Goal: Task Accomplishment & Management: Use online tool/utility

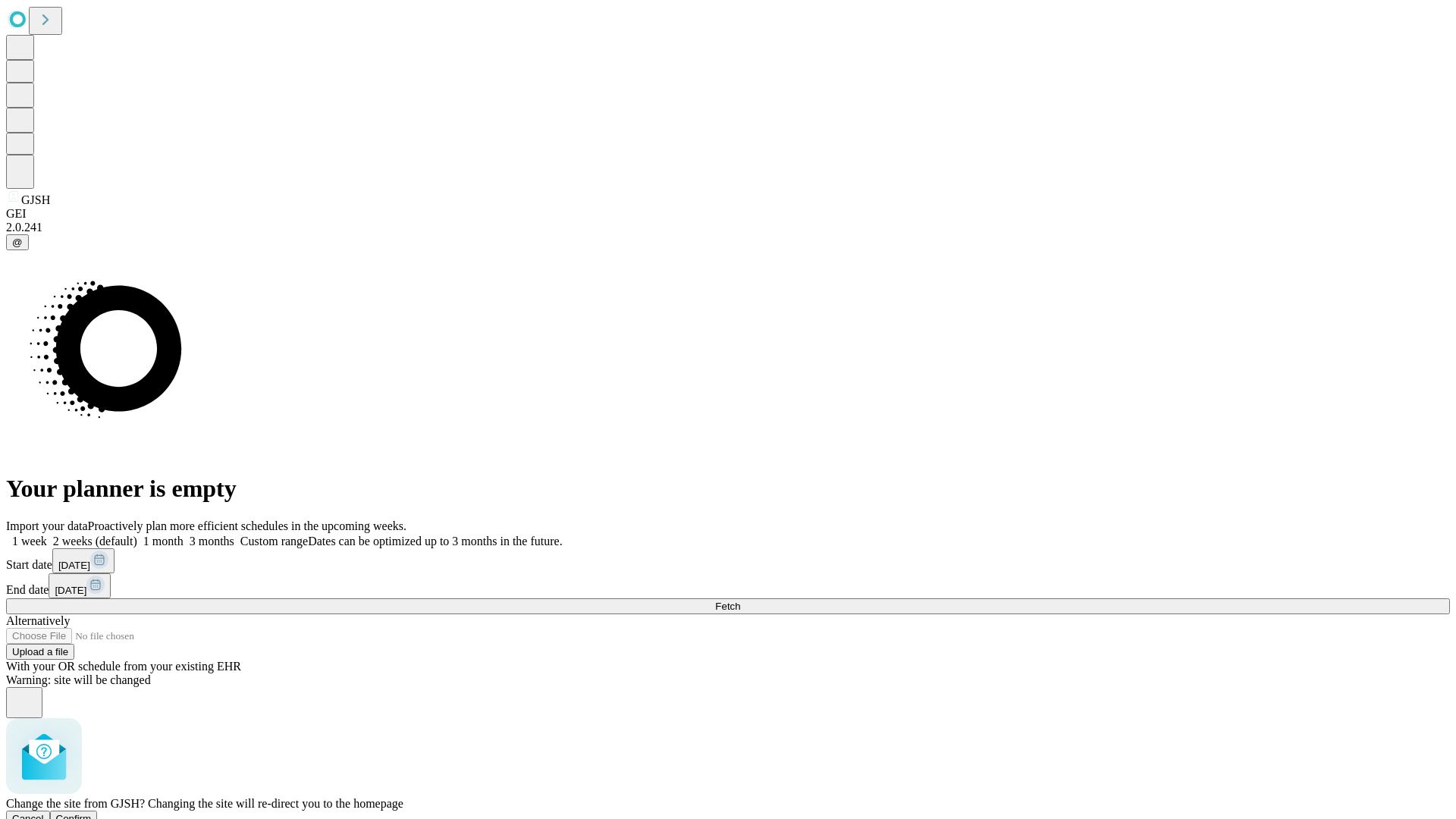
click at [92, 813] on span "Confirm" at bounding box center [74, 818] width 36 height 12
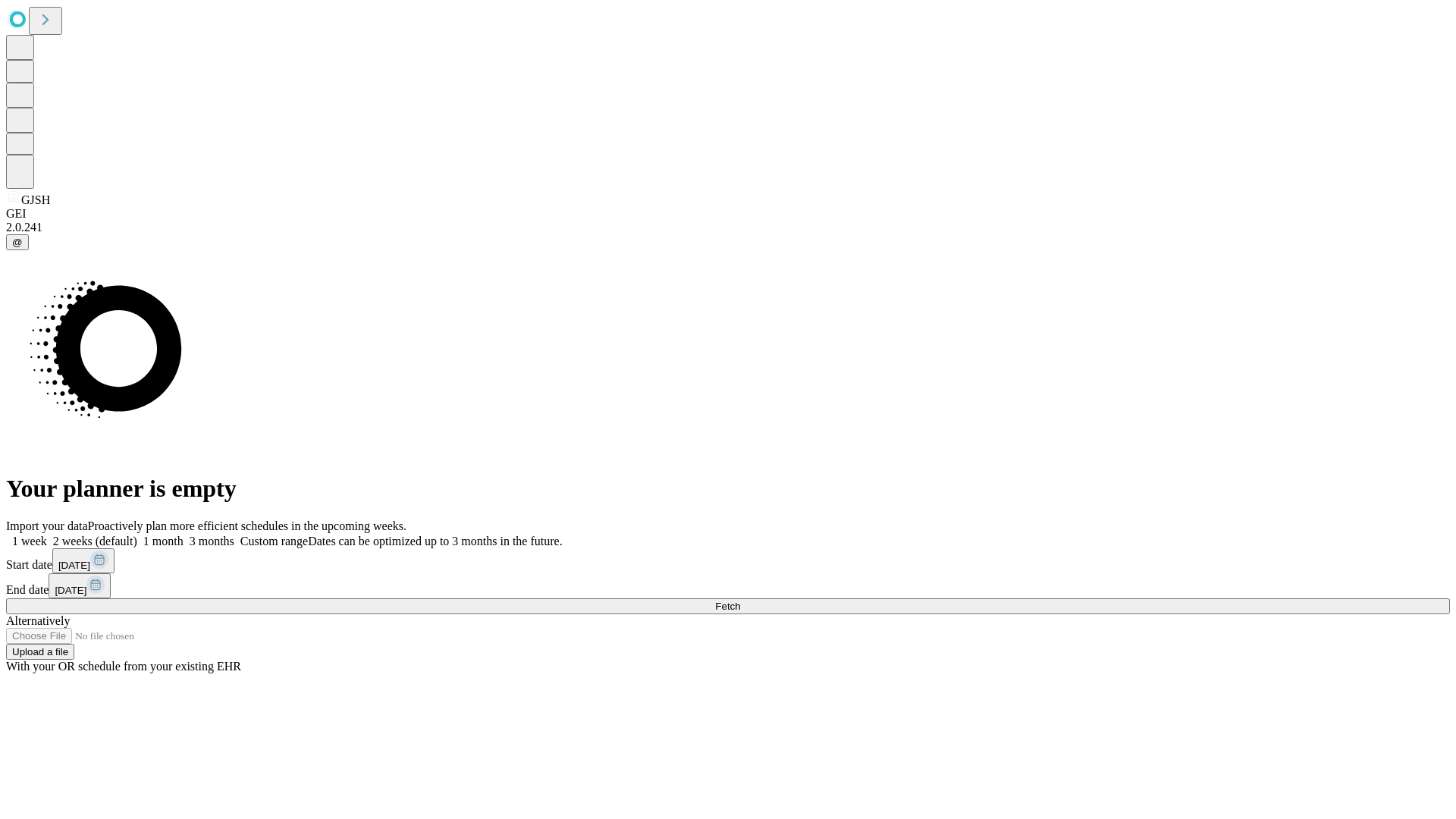
click at [47, 535] on label "1 week" at bounding box center [27, 541] width 41 height 13
click at [740, 601] on span "Fetch" at bounding box center [728, 606] width 25 height 12
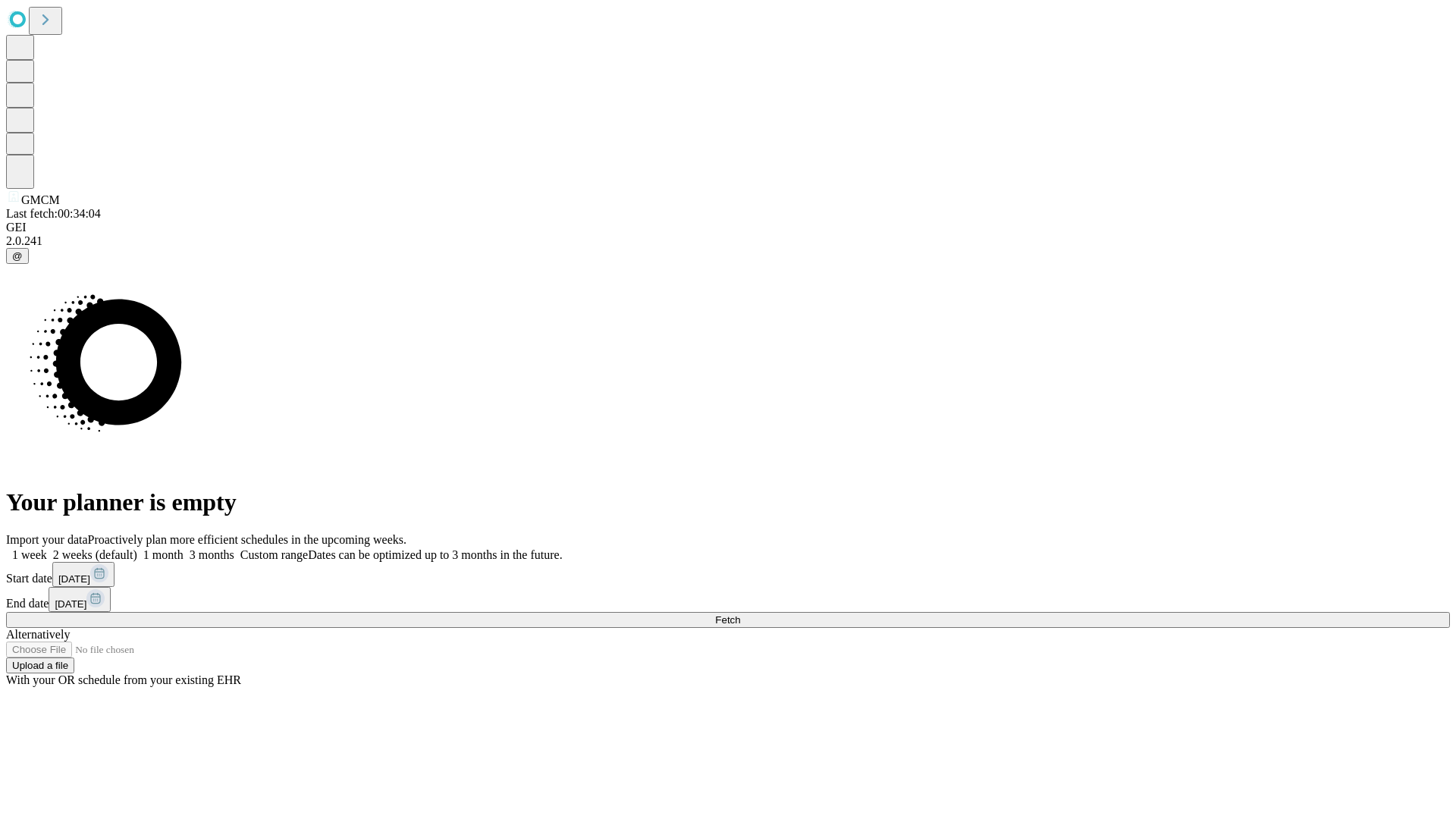
click at [740, 614] on span "Fetch" at bounding box center [728, 619] width 25 height 12
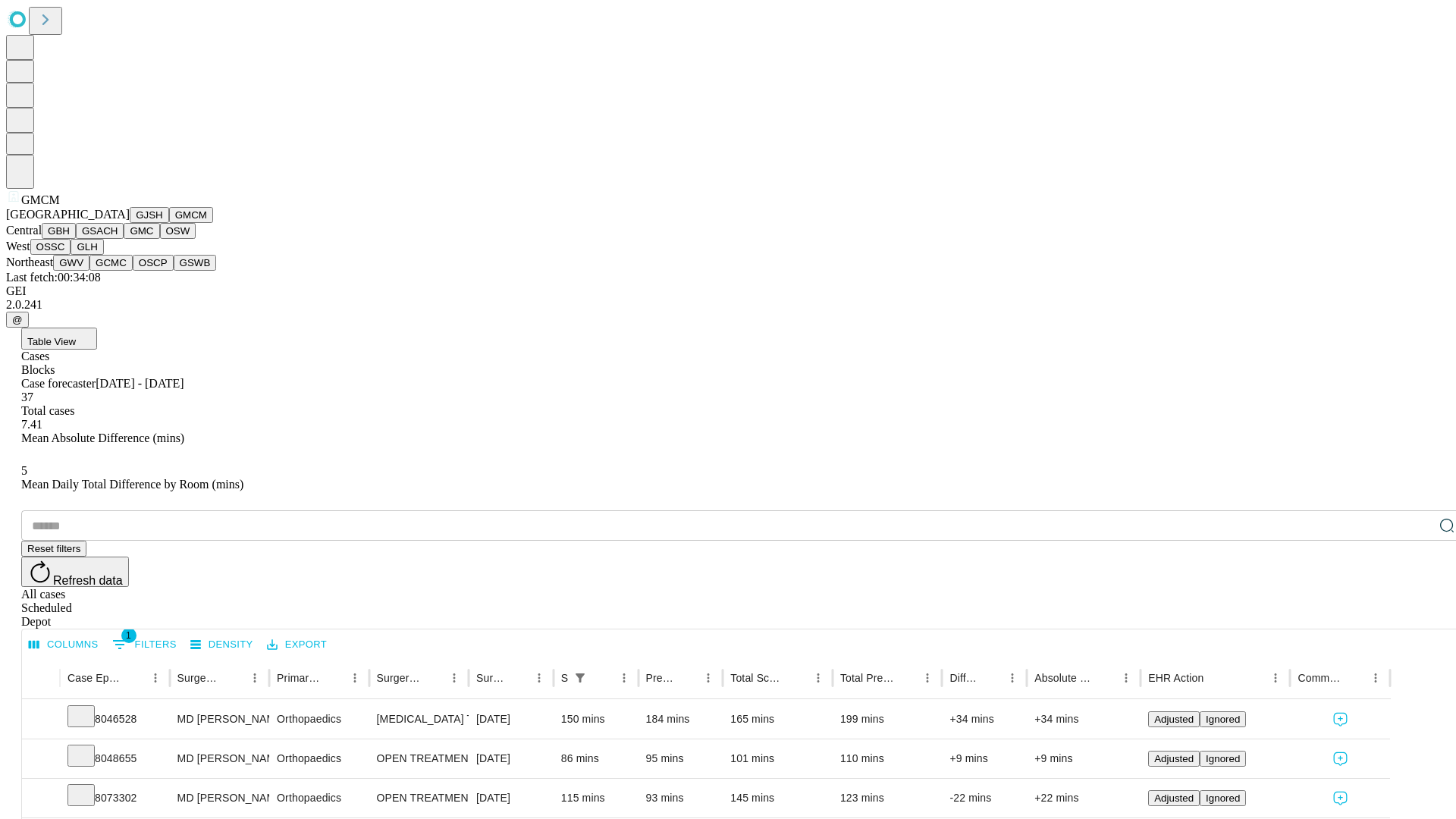
click at [75, 239] on button "GBH" at bounding box center [58, 231] width 34 height 16
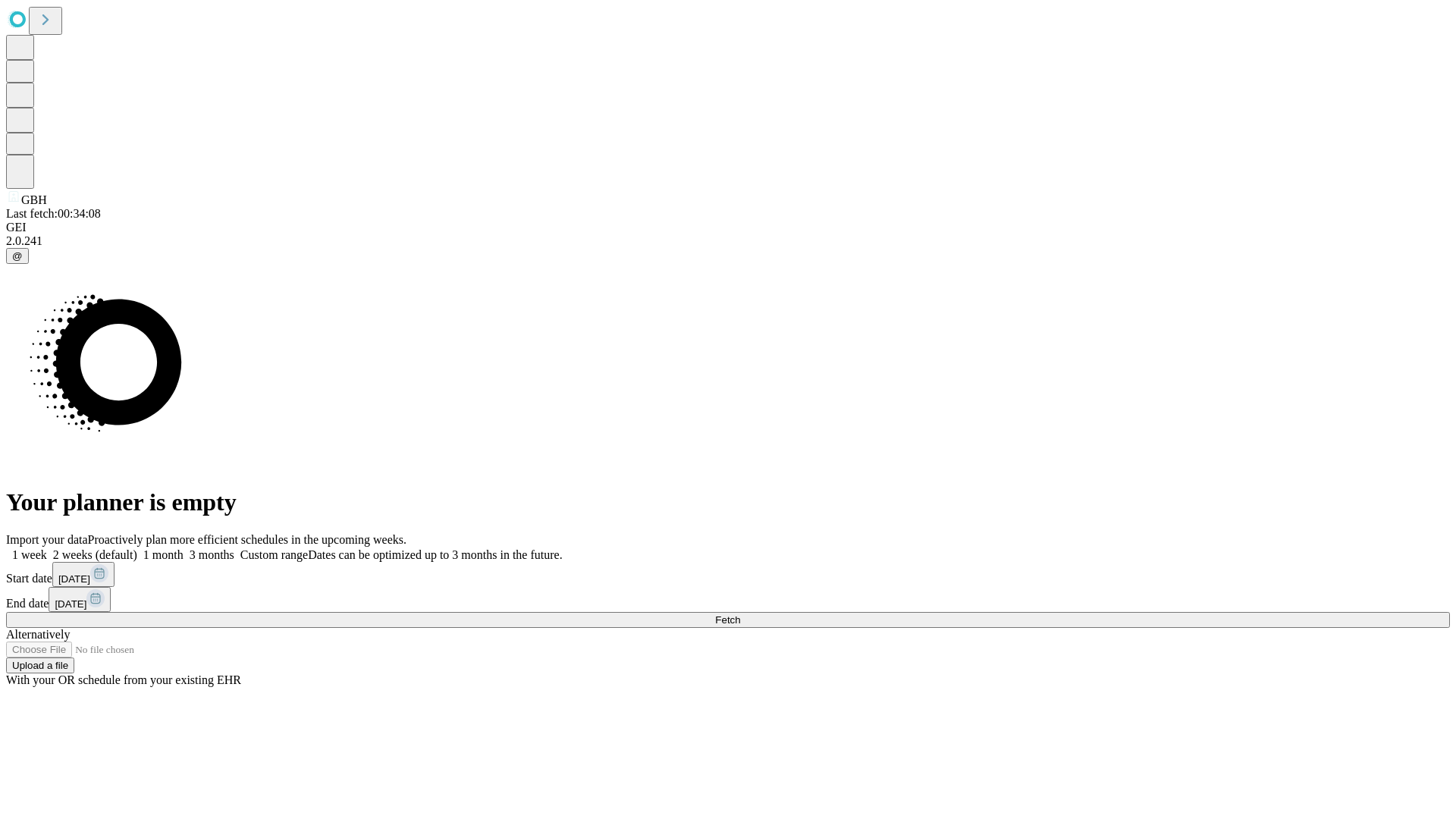
click at [47, 548] on label "1 week" at bounding box center [27, 555] width 41 height 13
click at [740, 614] on span "Fetch" at bounding box center [728, 619] width 25 height 12
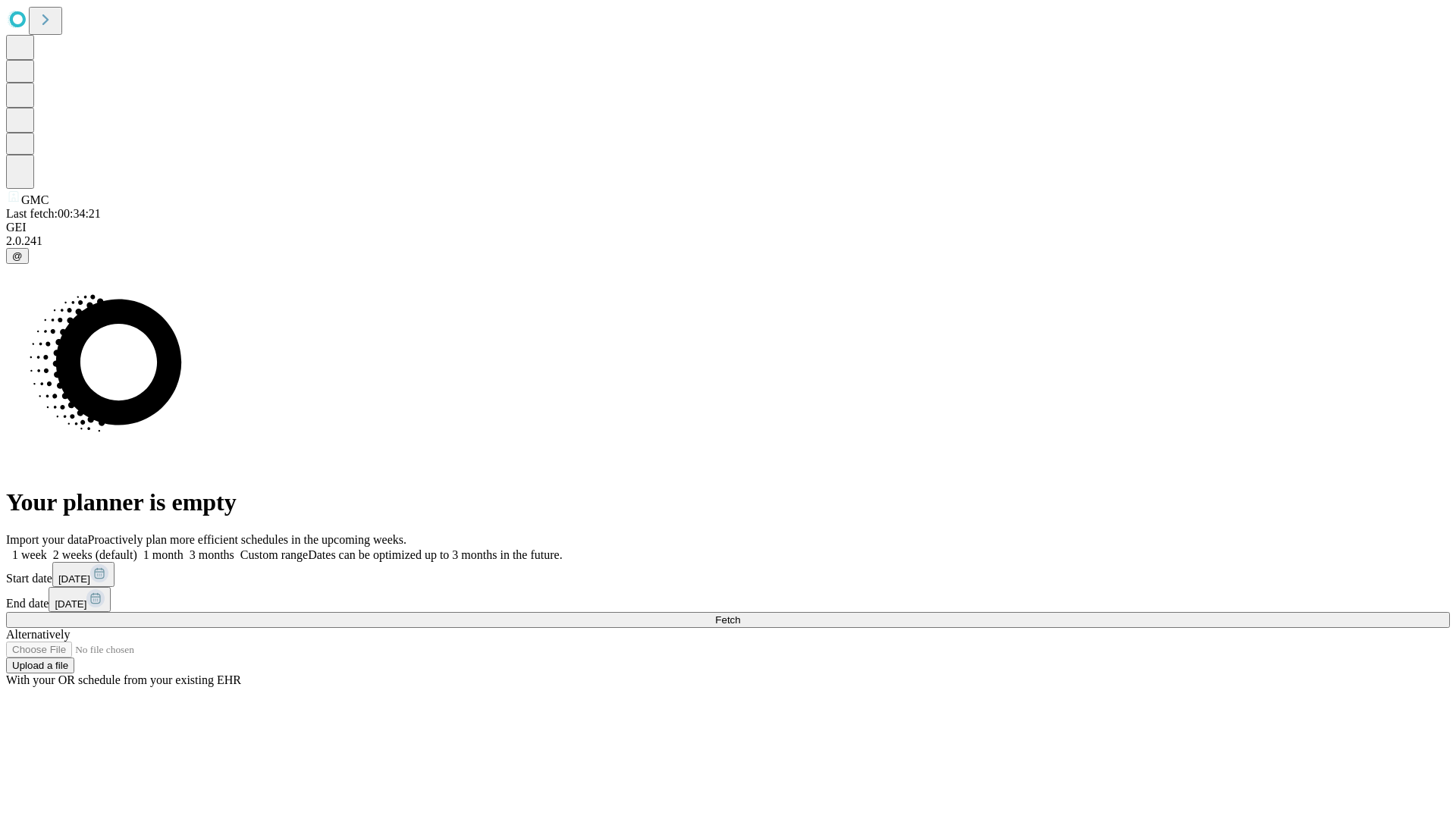
click at [740, 614] on span "Fetch" at bounding box center [728, 619] width 25 height 12
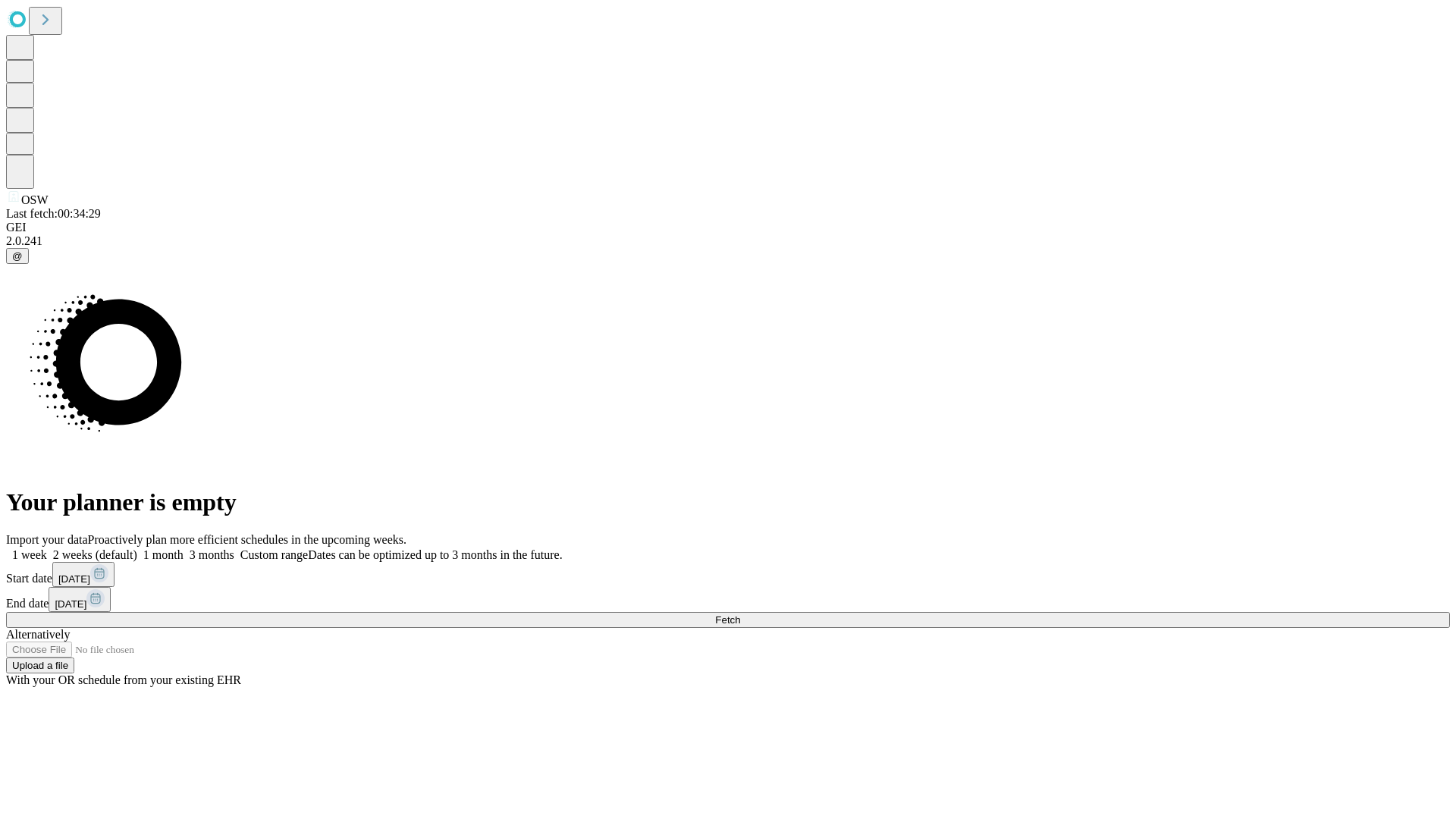
click at [47, 548] on label "1 week" at bounding box center [27, 555] width 41 height 13
click at [740, 614] on span "Fetch" at bounding box center [728, 619] width 25 height 12
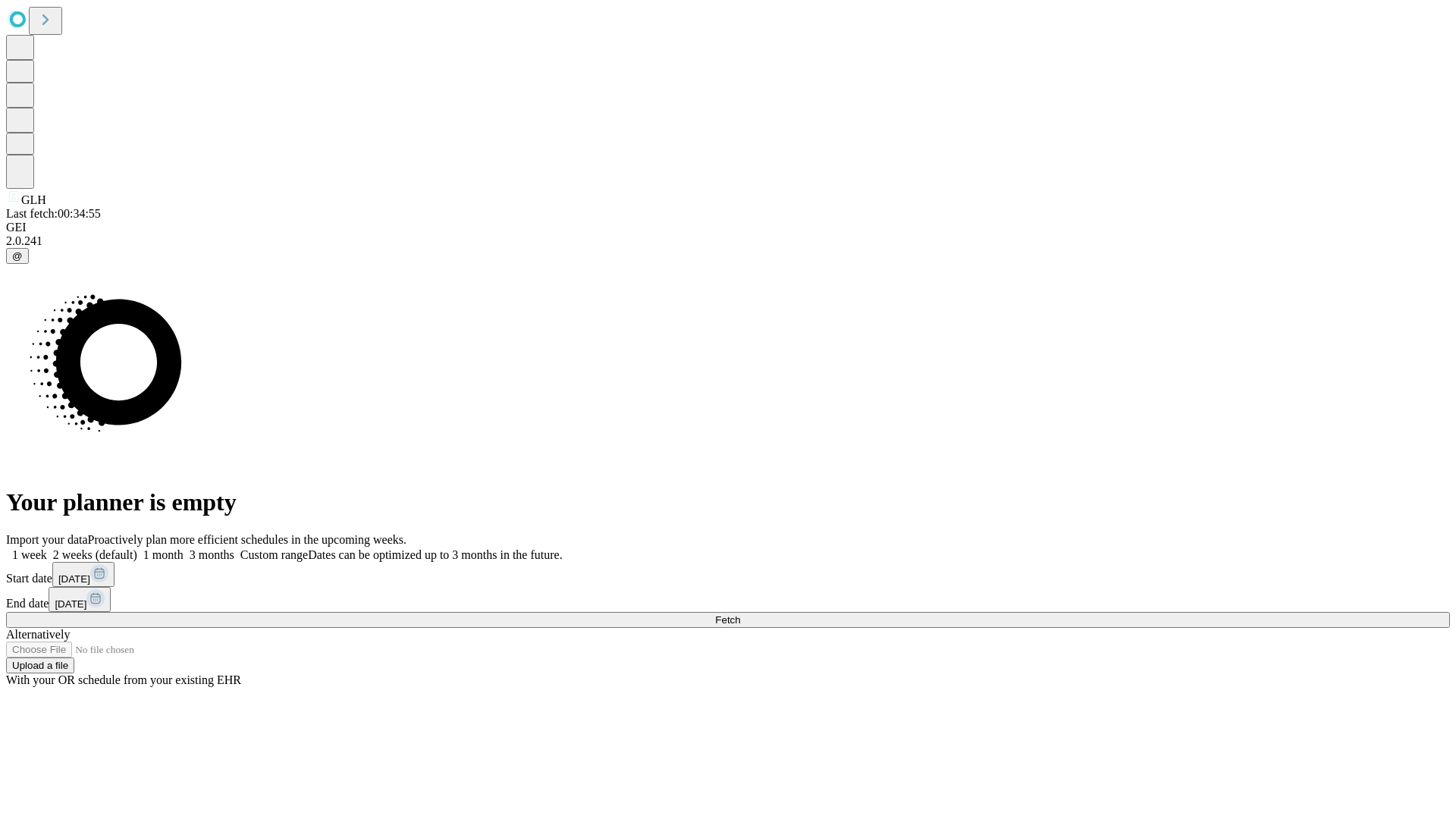
click at [47, 548] on label "1 week" at bounding box center [27, 555] width 41 height 13
click at [740, 614] on span "Fetch" at bounding box center [728, 619] width 25 height 12
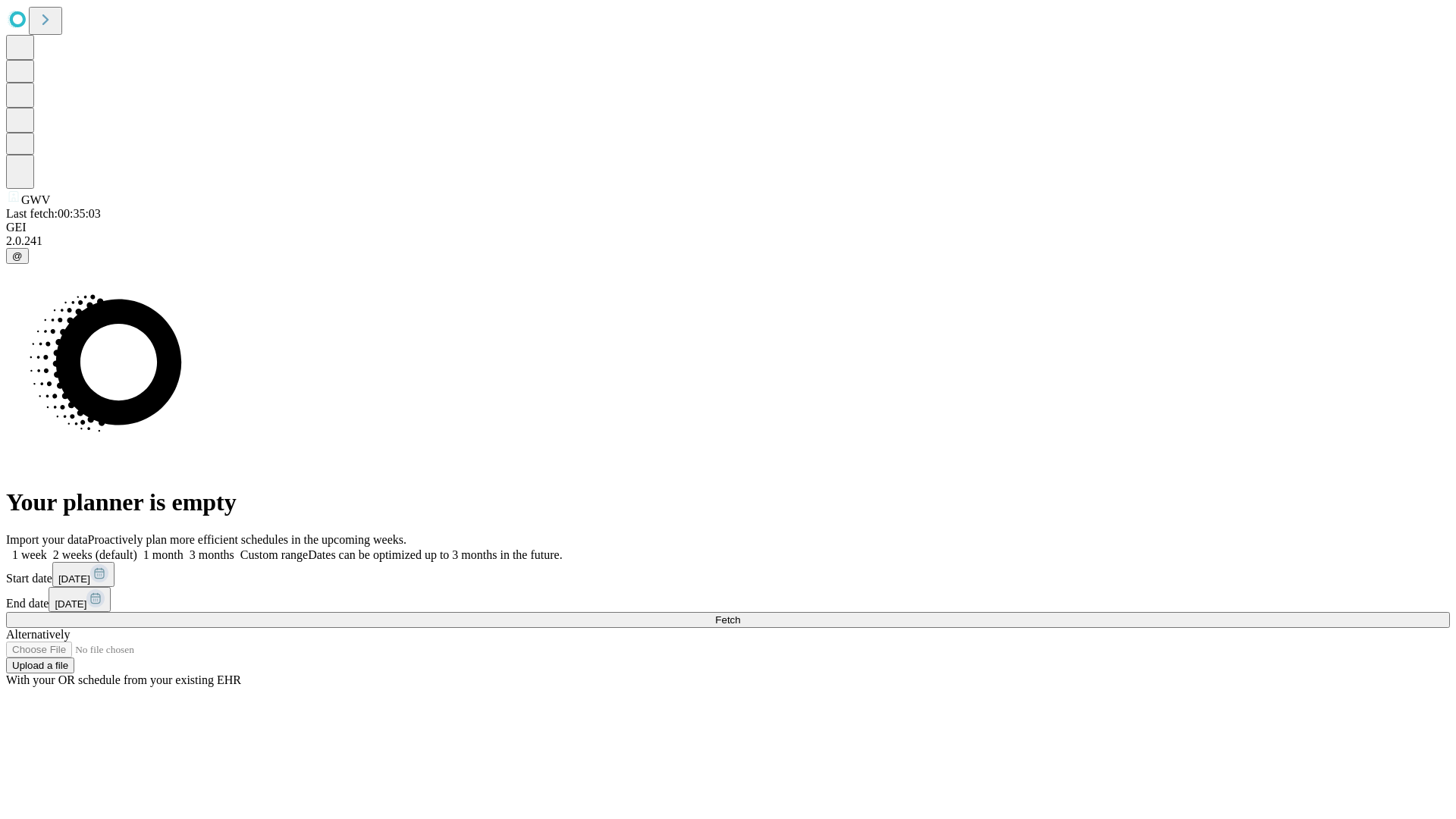
click at [47, 548] on label "1 week" at bounding box center [27, 555] width 41 height 13
click at [740, 614] on span "Fetch" at bounding box center [728, 619] width 25 height 12
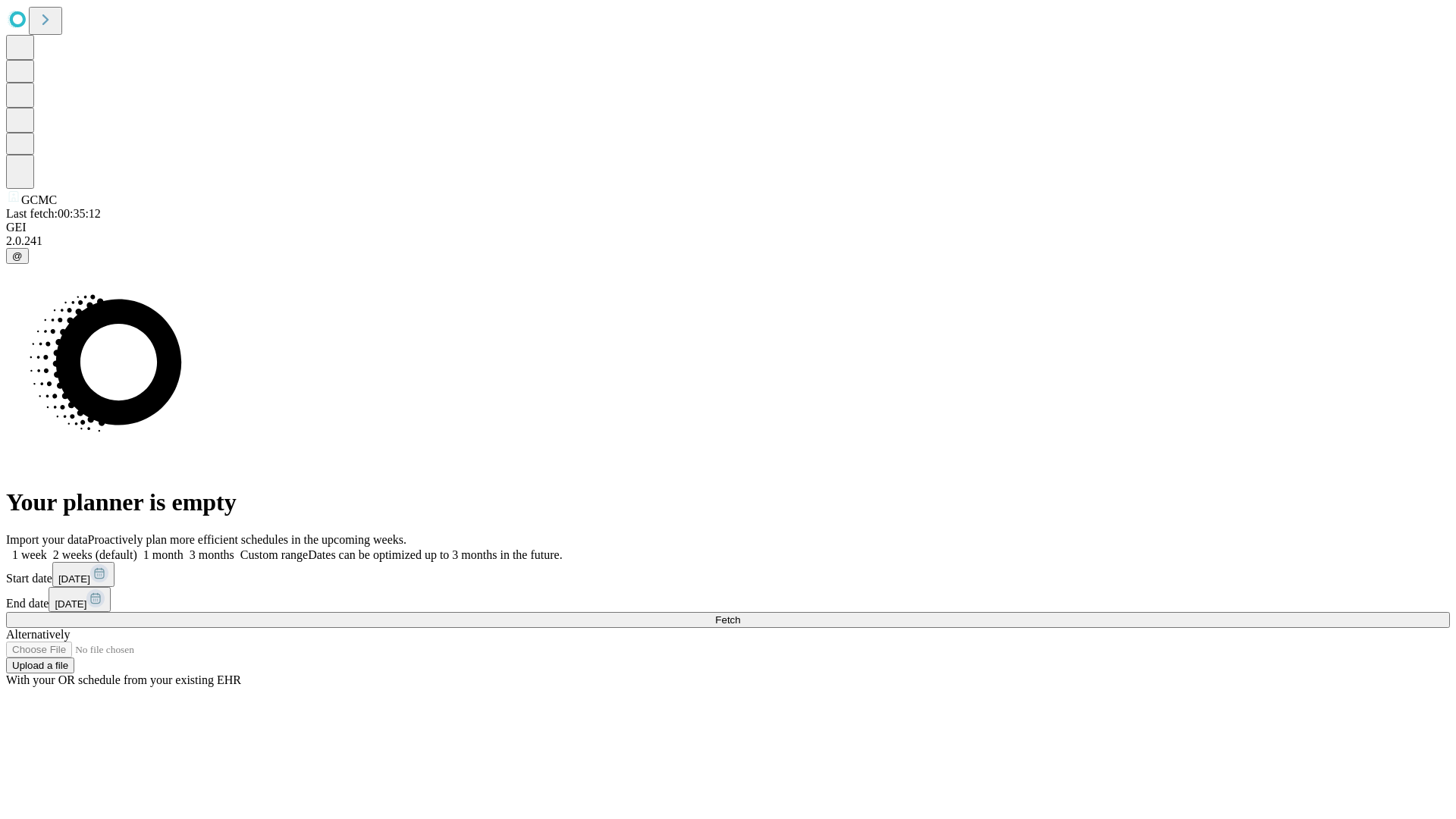
click at [740, 614] on span "Fetch" at bounding box center [728, 619] width 25 height 12
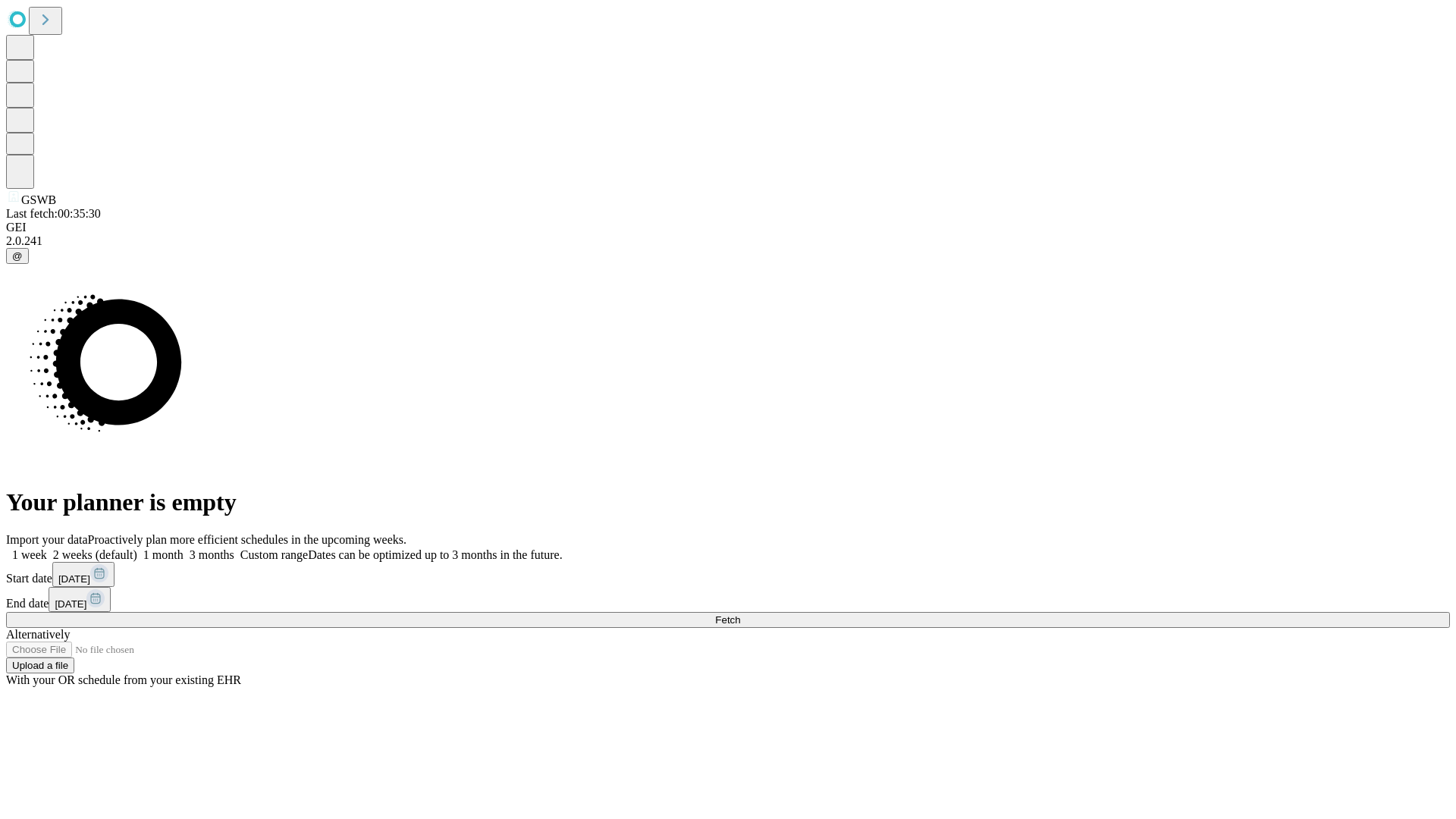
click at [47, 548] on label "1 week" at bounding box center [27, 555] width 41 height 13
click at [740, 614] on span "Fetch" at bounding box center [728, 619] width 25 height 12
